Goal: Check status: Check status

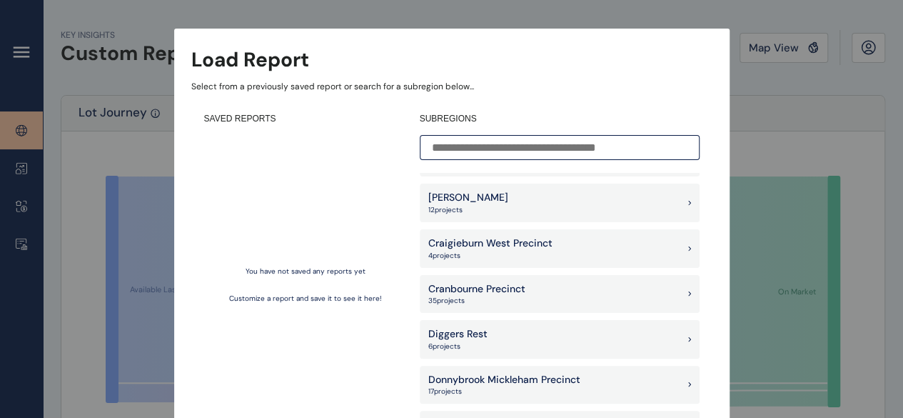
scroll to position [571, 0]
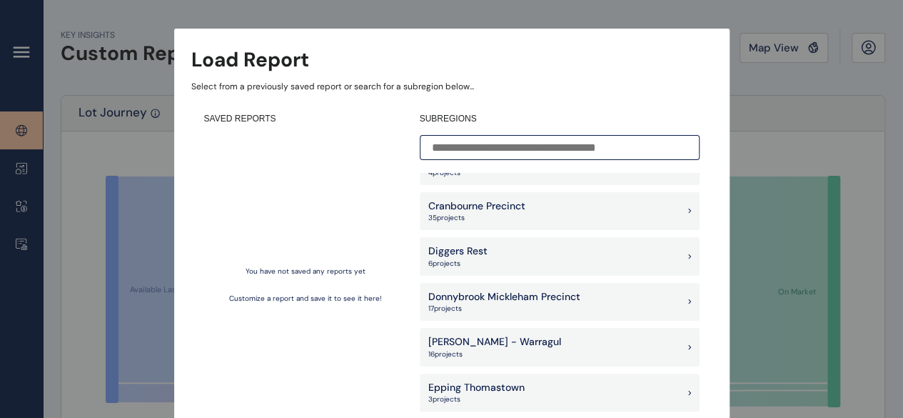
click at [520, 146] on input at bounding box center [560, 147] width 280 height 25
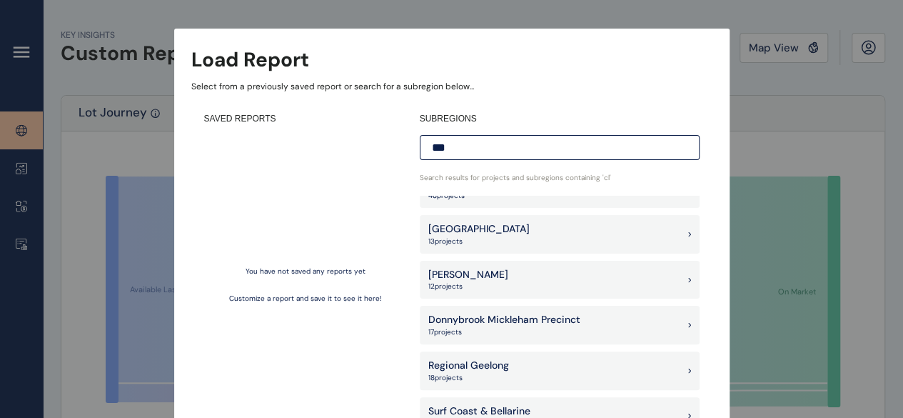
scroll to position [0, 0]
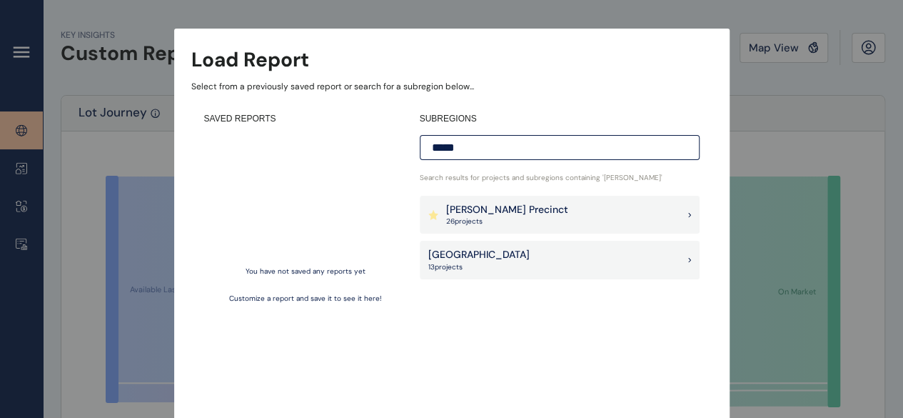
type input "*****"
click at [588, 212] on div "[PERSON_NAME] Precinct 26 project s" at bounding box center [560, 215] width 280 height 39
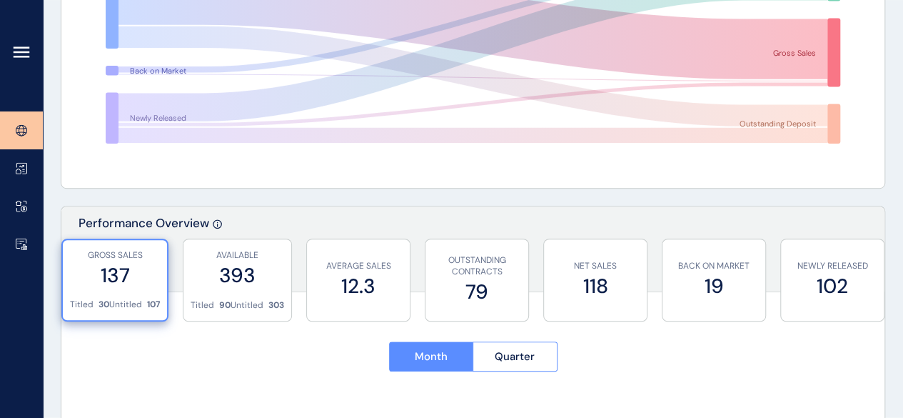
scroll to position [357, 0]
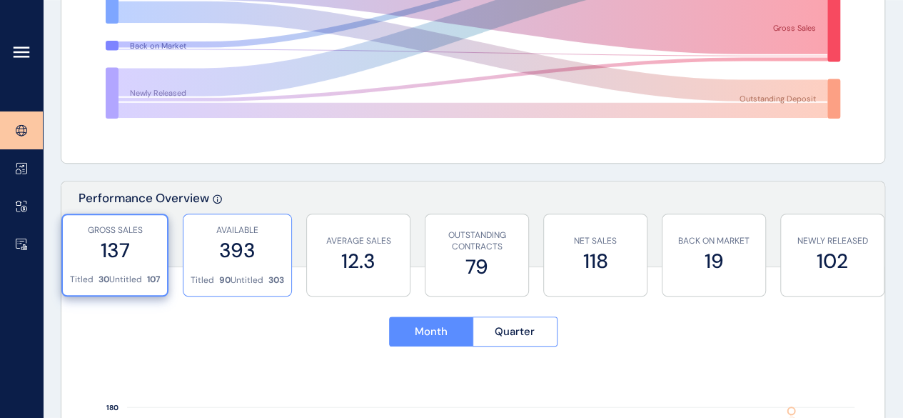
click at [260, 241] on label "393" at bounding box center [238, 250] width 94 height 28
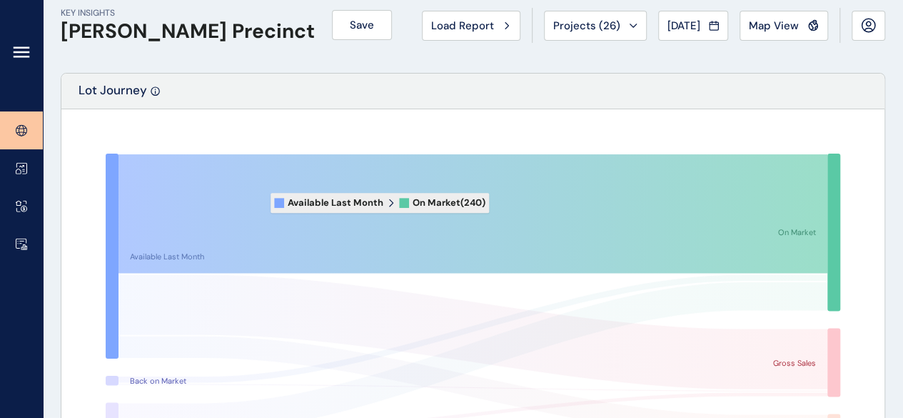
scroll to position [0, 0]
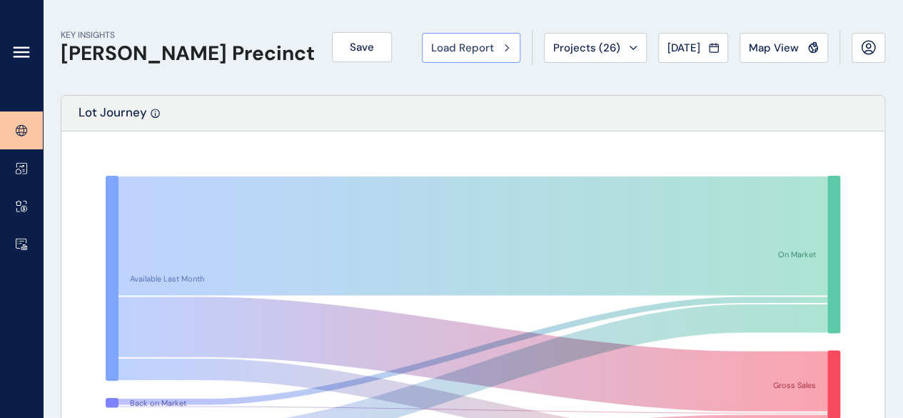
click at [488, 50] on span "Load Report" at bounding box center [462, 48] width 63 height 14
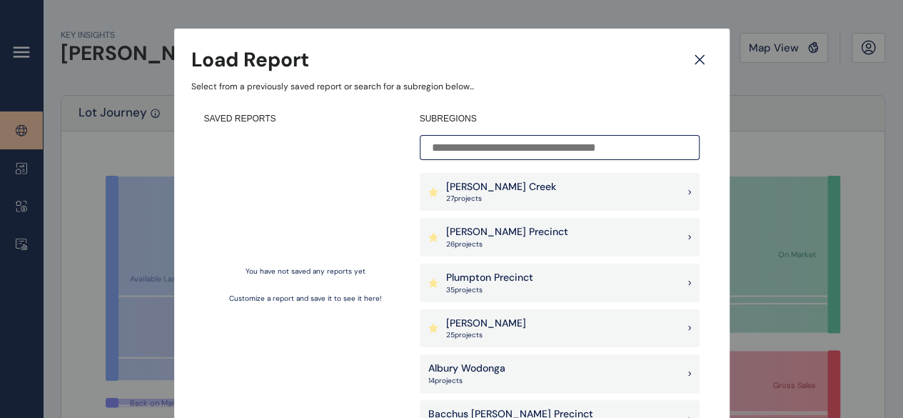
click at [707, 46] on div "Load Report" at bounding box center [451, 60] width 521 height 28
click at [697, 56] on icon at bounding box center [700, 59] width 26 height 25
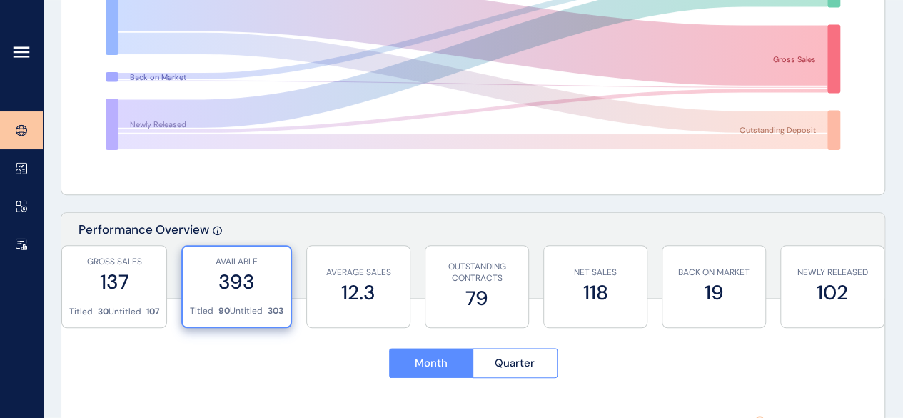
scroll to position [428, 0]
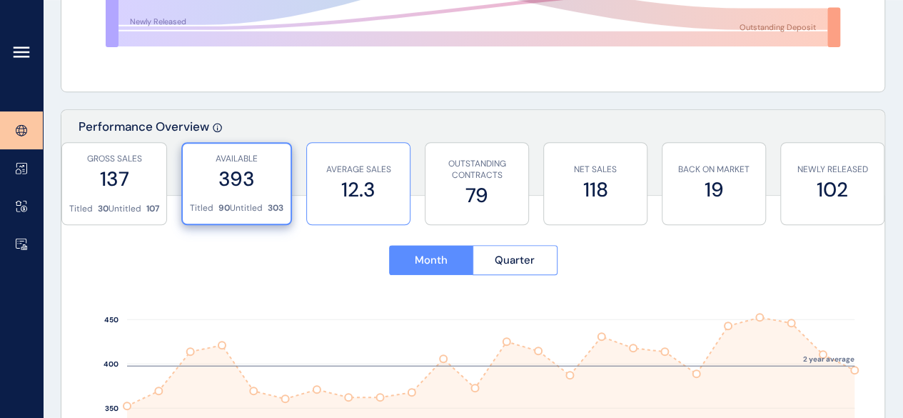
click at [364, 196] on label "12.3" at bounding box center [358, 190] width 89 height 28
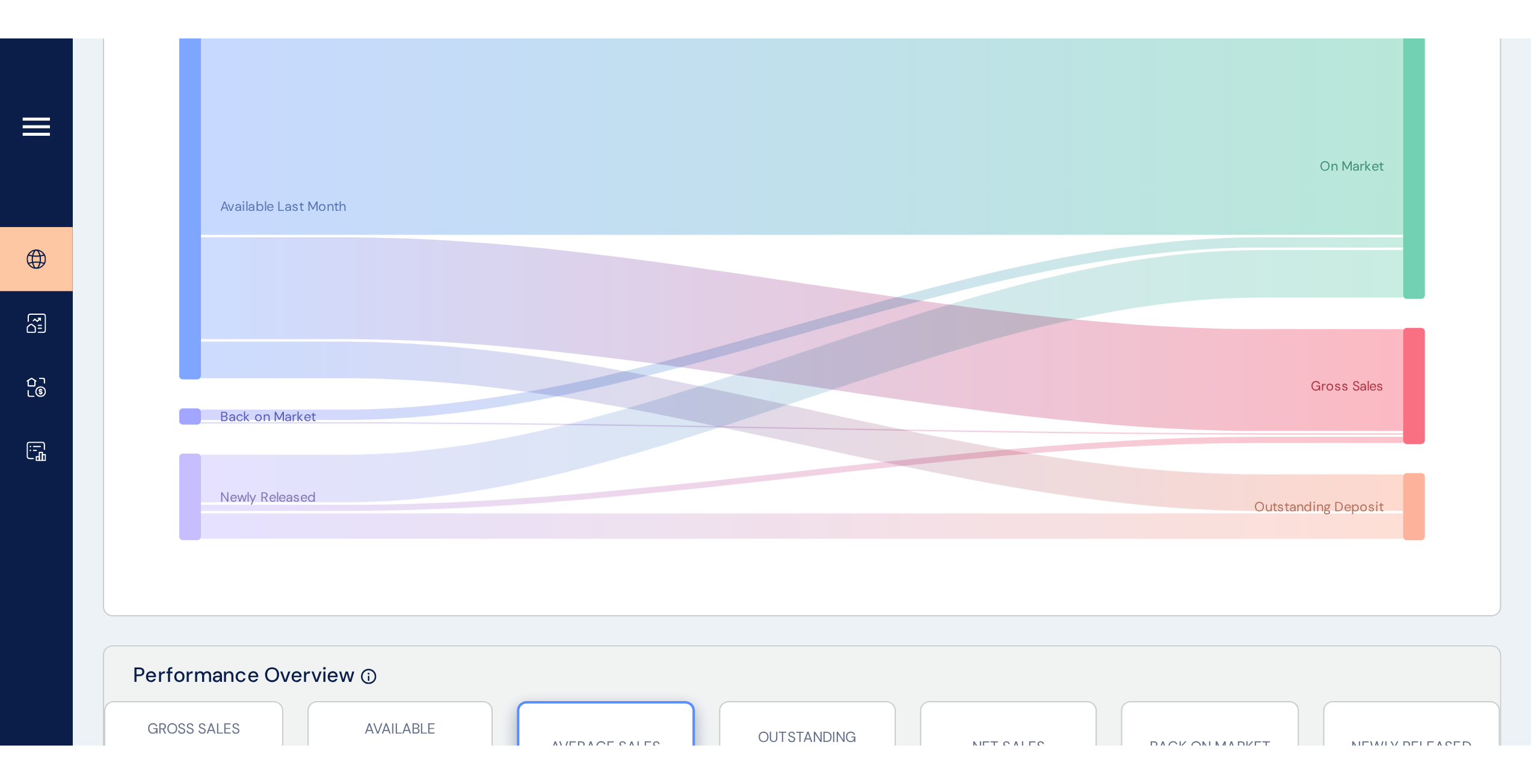
scroll to position [0, 0]
